Goal: Information Seeking & Learning: Find specific fact

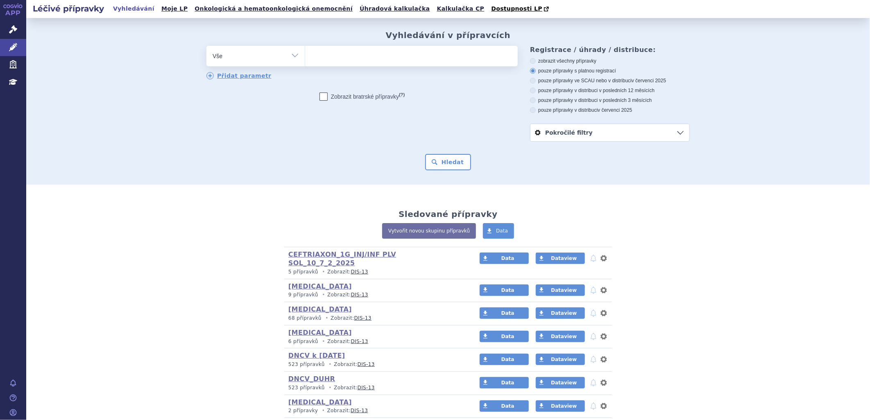
click at [341, 56] on ul at bounding box center [411, 54] width 212 height 17
click at [305, 56] on select at bounding box center [305, 55] width 0 height 20
type input "ote"
type input "otez"
type input "otezla"
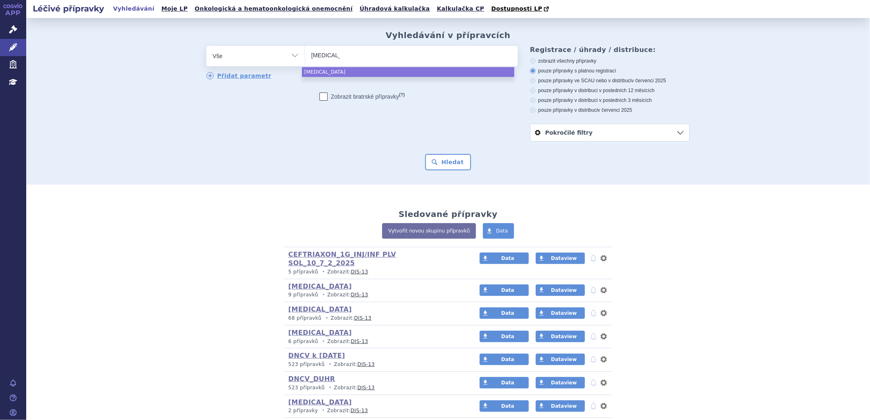
select select "otezla"
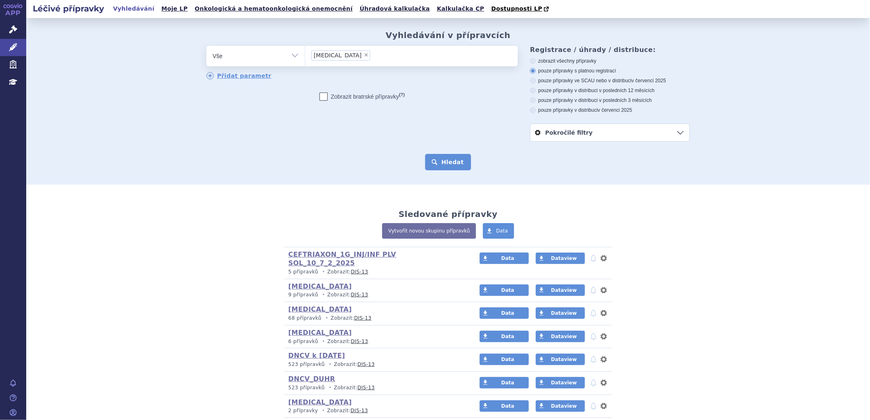
click at [445, 169] on button "Hledat" at bounding box center [448, 162] width 46 height 16
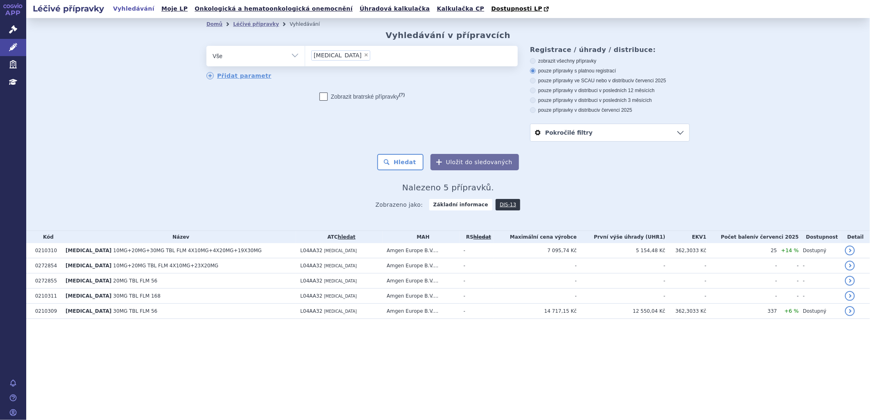
click at [681, 340] on section "Domů Léčivé přípravky Vyhledávání Vyhledávání v přípravcích odstranit Vše Přípr…" at bounding box center [447, 185] width 843 height 334
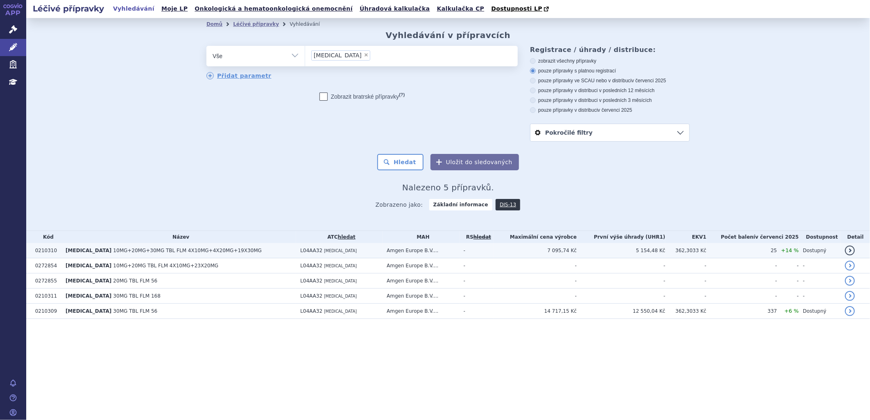
click at [115, 250] on span "10MG+20MG+30MG TBL FLM 4X10MG+4X20MG+19X30MG" at bounding box center [187, 251] width 149 height 6
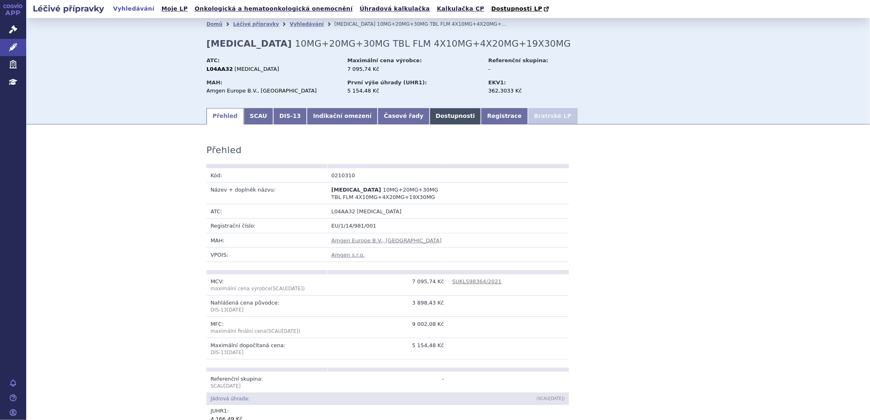
click at [433, 117] on link "Dostupnosti" at bounding box center [455, 116] width 52 height 16
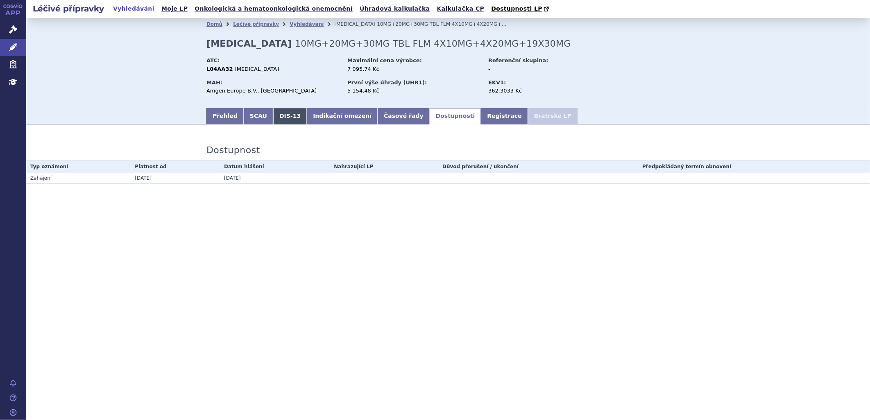
click at [286, 119] on link "DIS-13" at bounding box center [290, 116] width 34 height 16
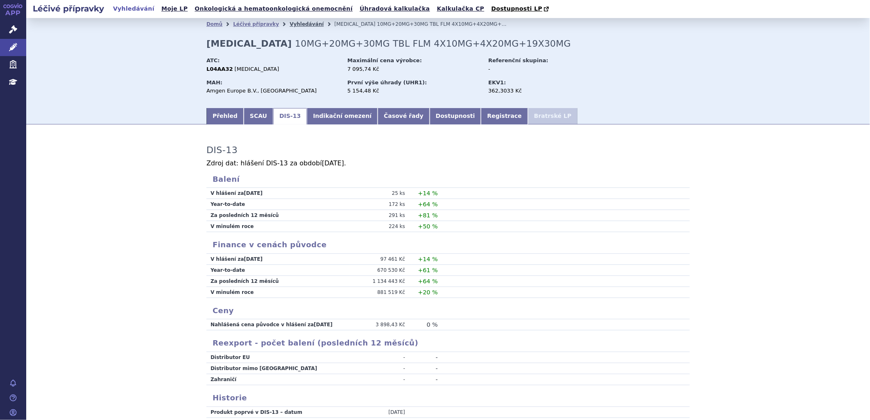
click at [291, 25] on link "Vyhledávání" at bounding box center [306, 24] width 34 height 6
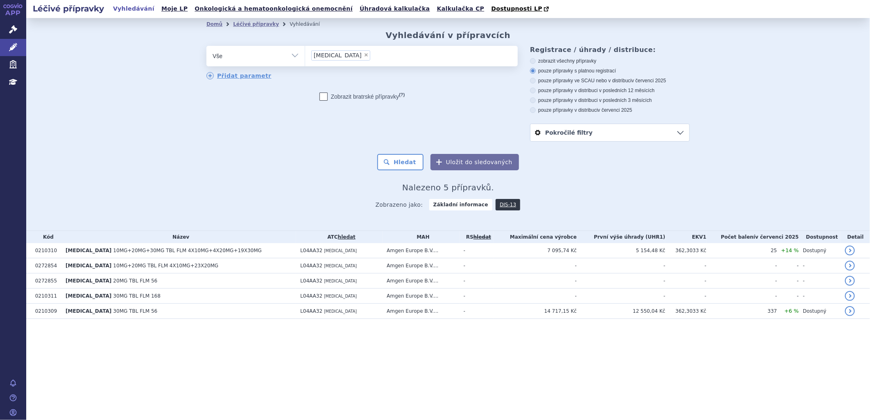
click at [364, 56] on span "×" at bounding box center [366, 54] width 5 height 5
click at [305, 56] on select "otezla" at bounding box center [305, 55] width 0 height 20
select select
type input "0055852"
select select "0055852"
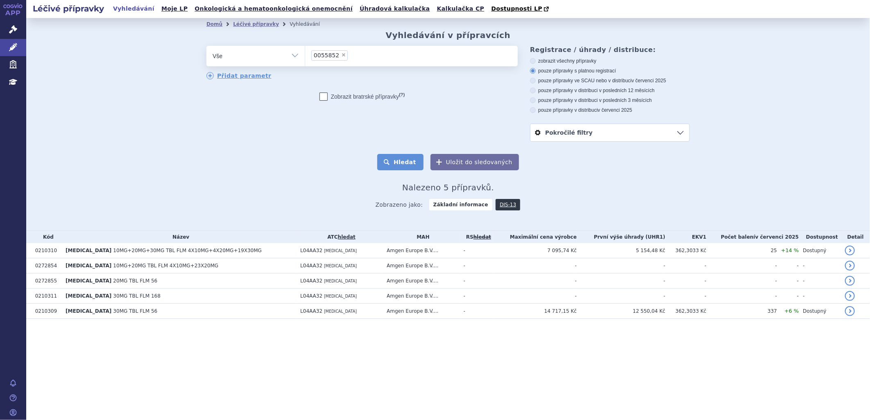
click at [396, 162] on button "Hledat" at bounding box center [400, 162] width 46 height 16
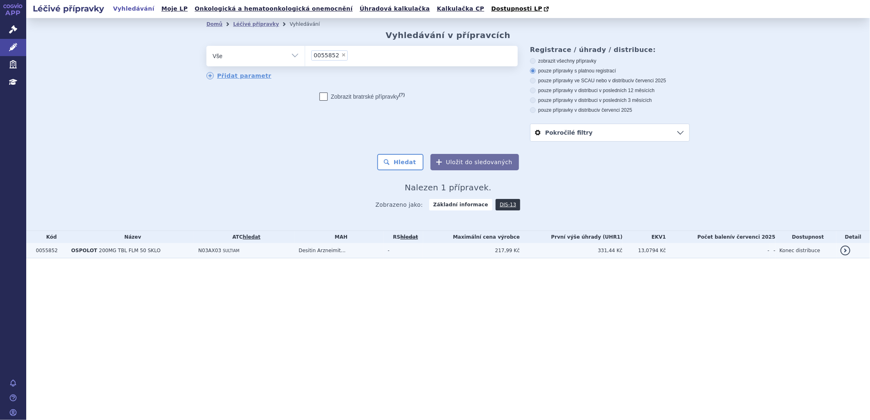
click at [104, 251] on span "200MG TBL FLM 50 SKLO" at bounding box center [129, 251] width 61 height 6
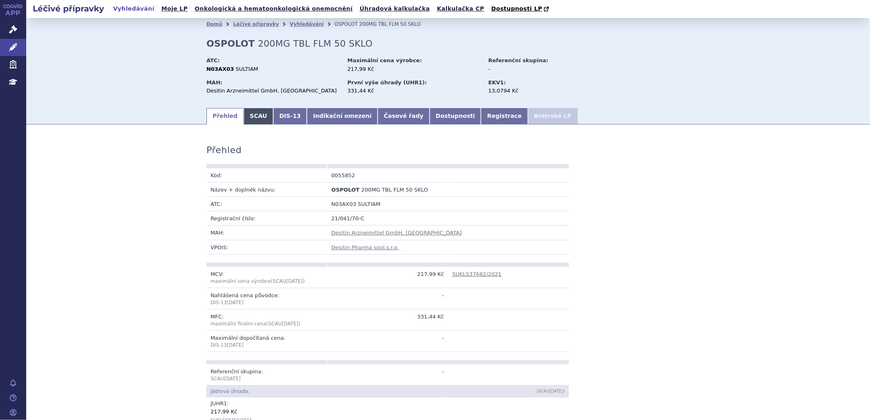
click at [246, 114] on link "SCAU" at bounding box center [258, 116] width 29 height 16
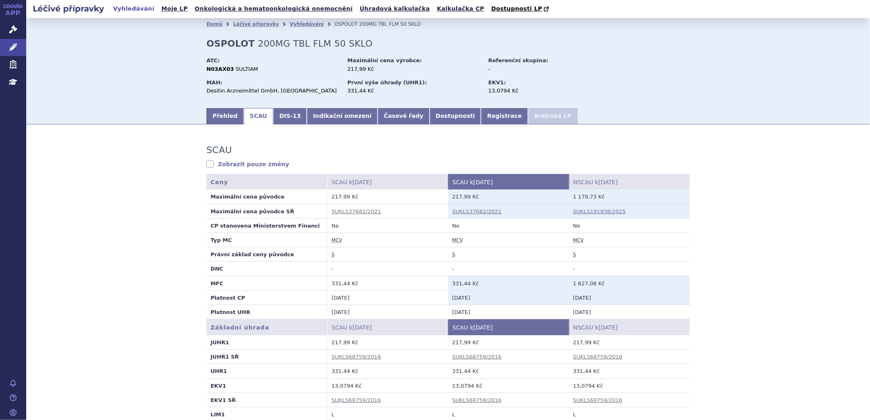
click at [590, 211] on link "SUKLS191938/2025" at bounding box center [599, 211] width 53 height 6
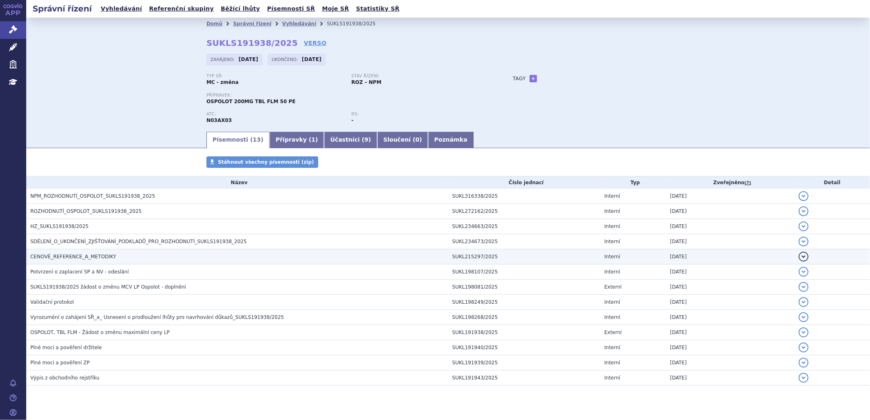
drag, startPoint x: 95, startPoint y: 257, endPoint x: 100, endPoint y: 258, distance: 5.2
click at [95, 257] on span "CENOVÉ_REFERENCE_A_METODIKY" at bounding box center [73, 257] width 86 height 6
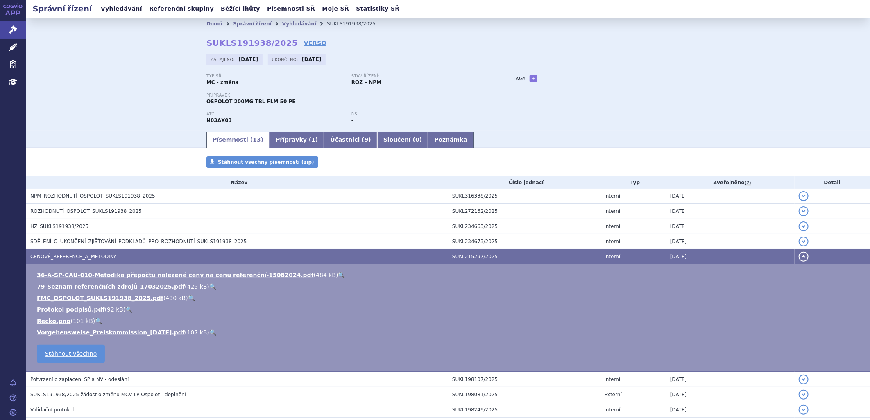
click at [338, 276] on link "🔍" at bounding box center [341, 275] width 7 height 7
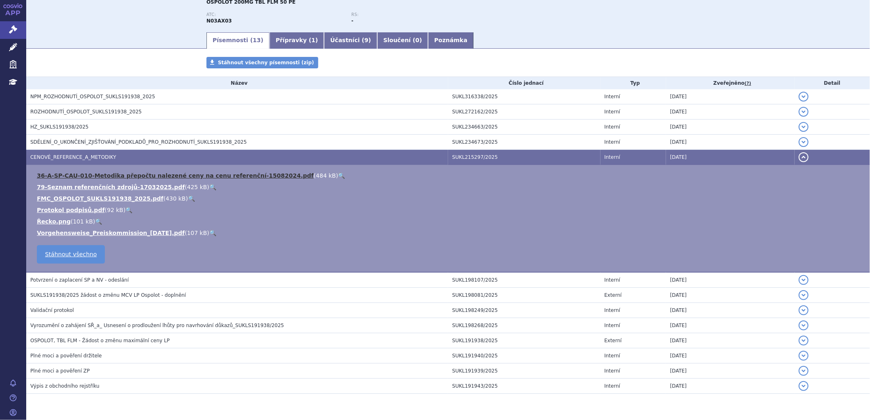
scroll to position [78, 0]
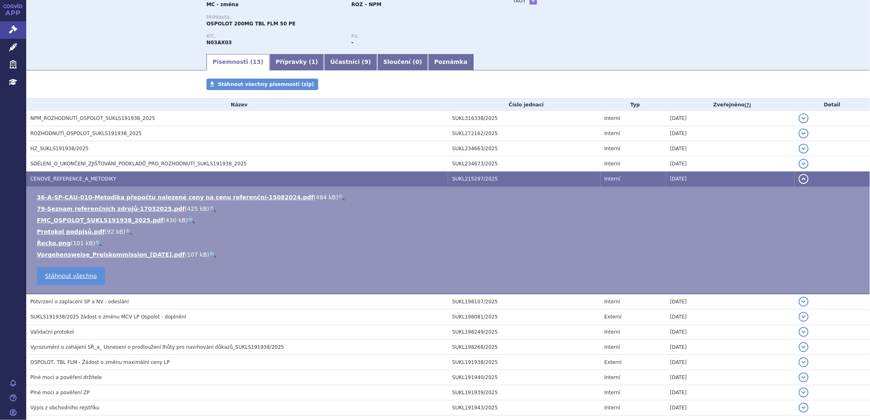
click at [188, 219] on link "🔍" at bounding box center [191, 220] width 7 height 7
